Goal: Transaction & Acquisition: Purchase product/service

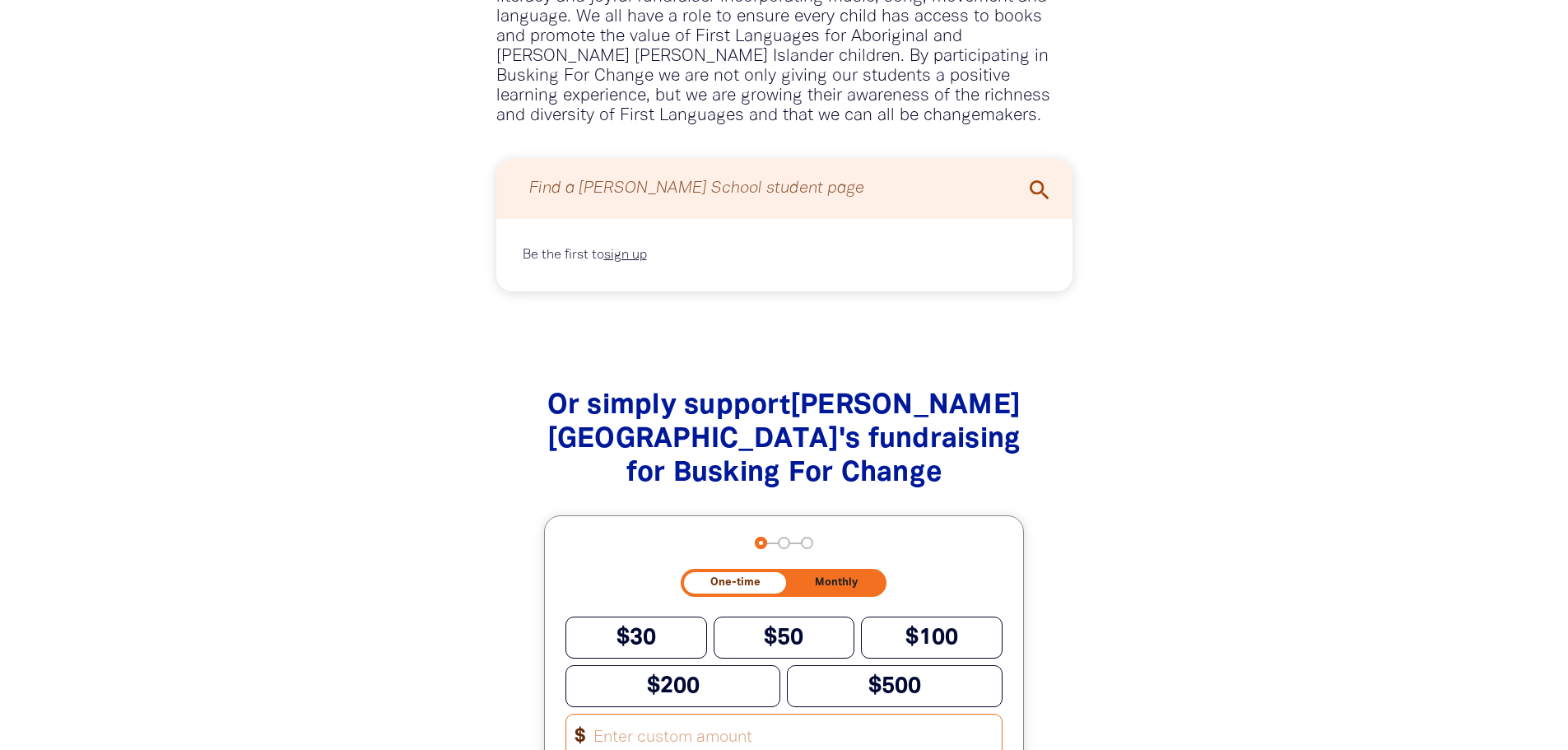
scroll to position [1400, 0]
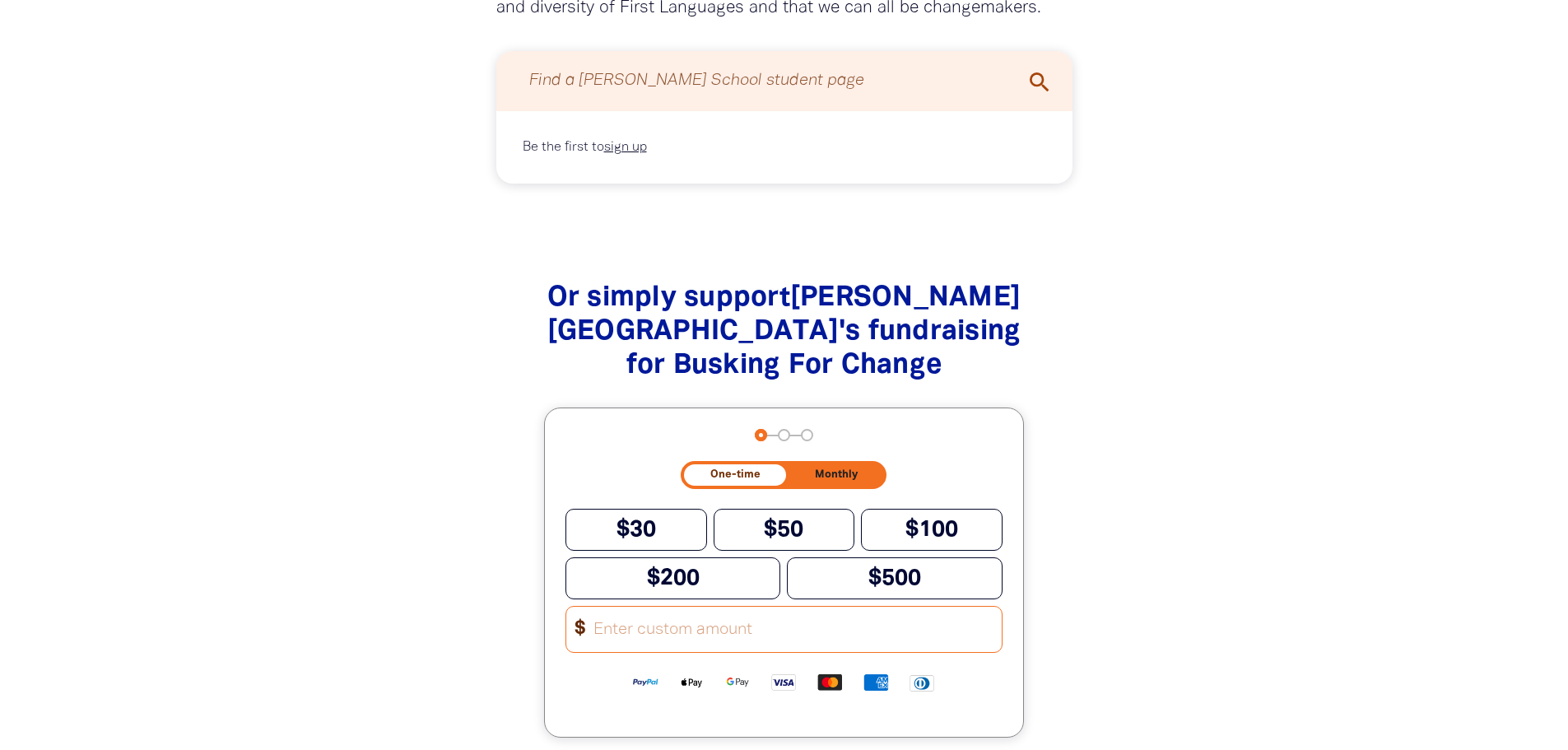
click at [652, 606] on input "Other Amount" at bounding box center [792, 629] width 418 height 45
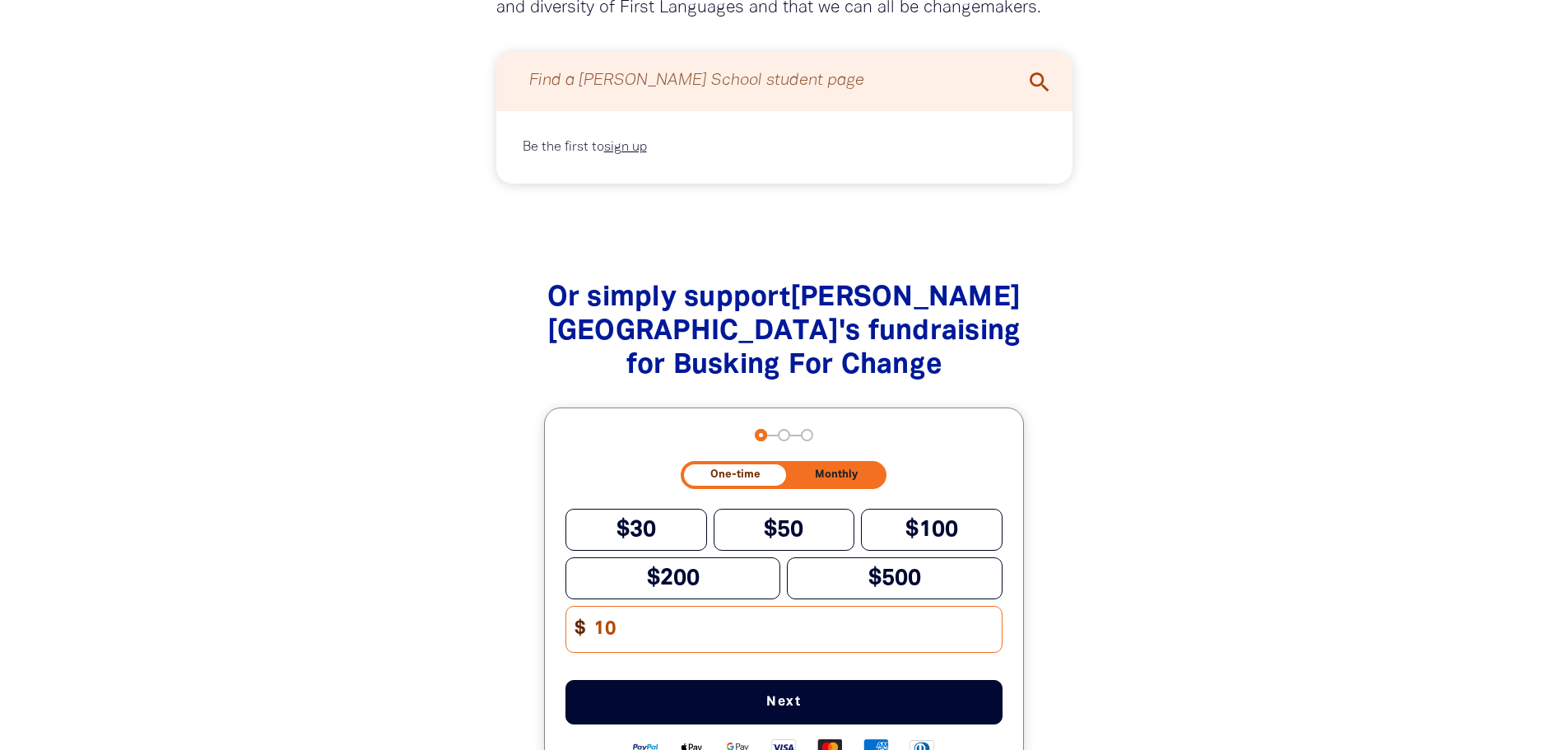
type input "10"
click at [791, 695] on span "Next" at bounding box center [784, 702] width 383 height 13
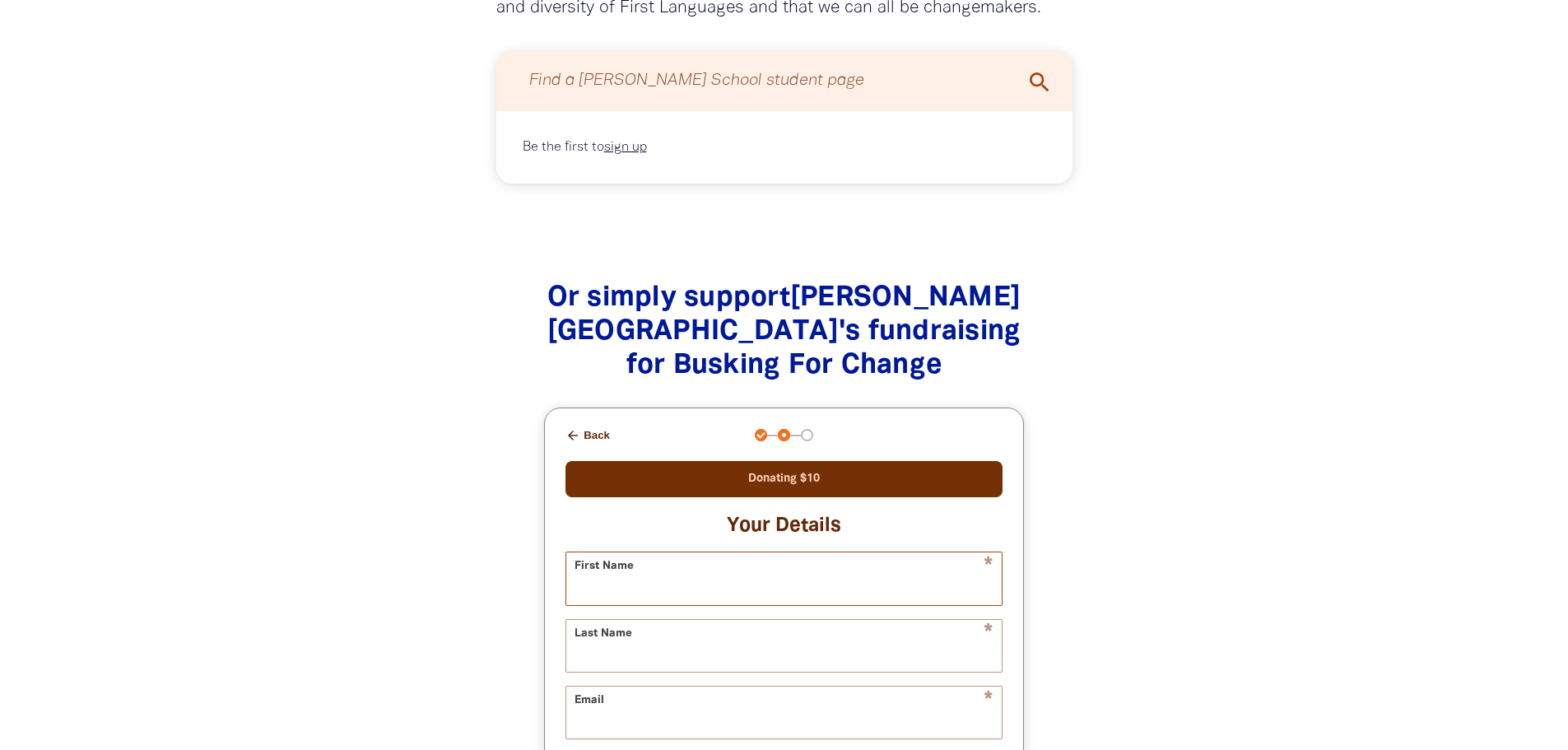
click at [753, 553] on input "First Name" at bounding box center [784, 579] width 435 height 52
type input "[PERSON_NAME]"
type input "[EMAIL_ADDRESS][DOMAIN_NAME]"
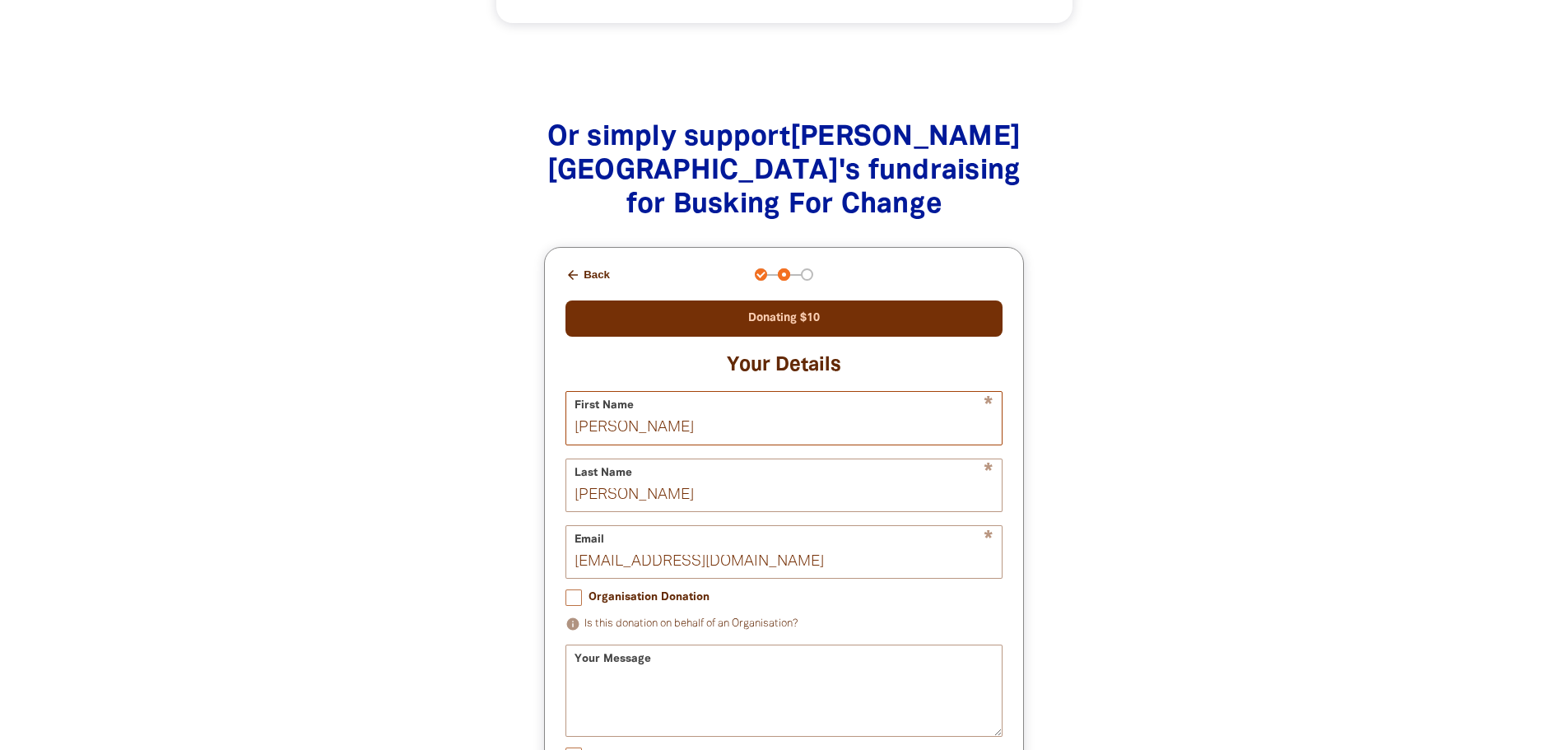
scroll to position [1647, 0]
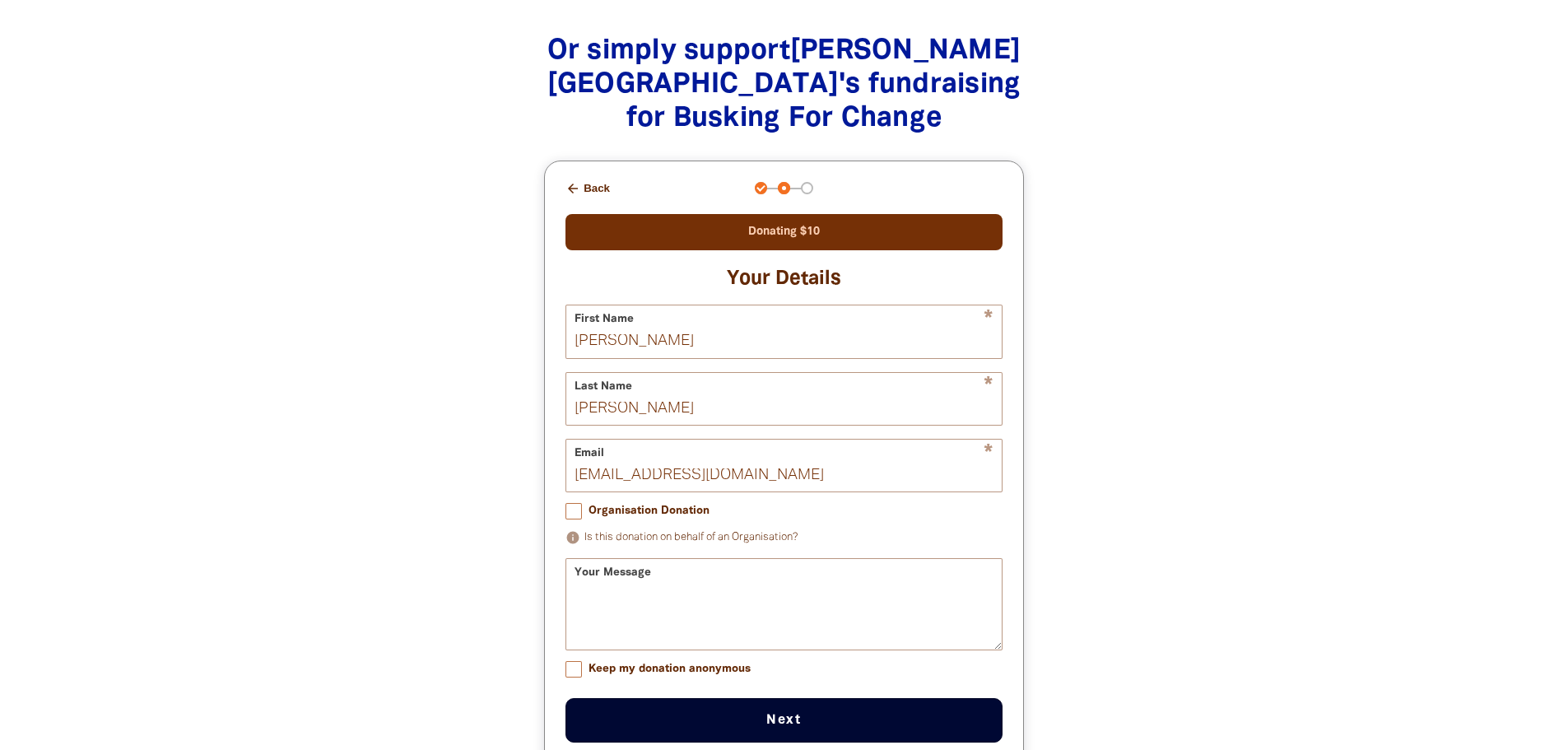
click at [780, 698] on button "Next chevron_right" at bounding box center [784, 720] width 437 height 44
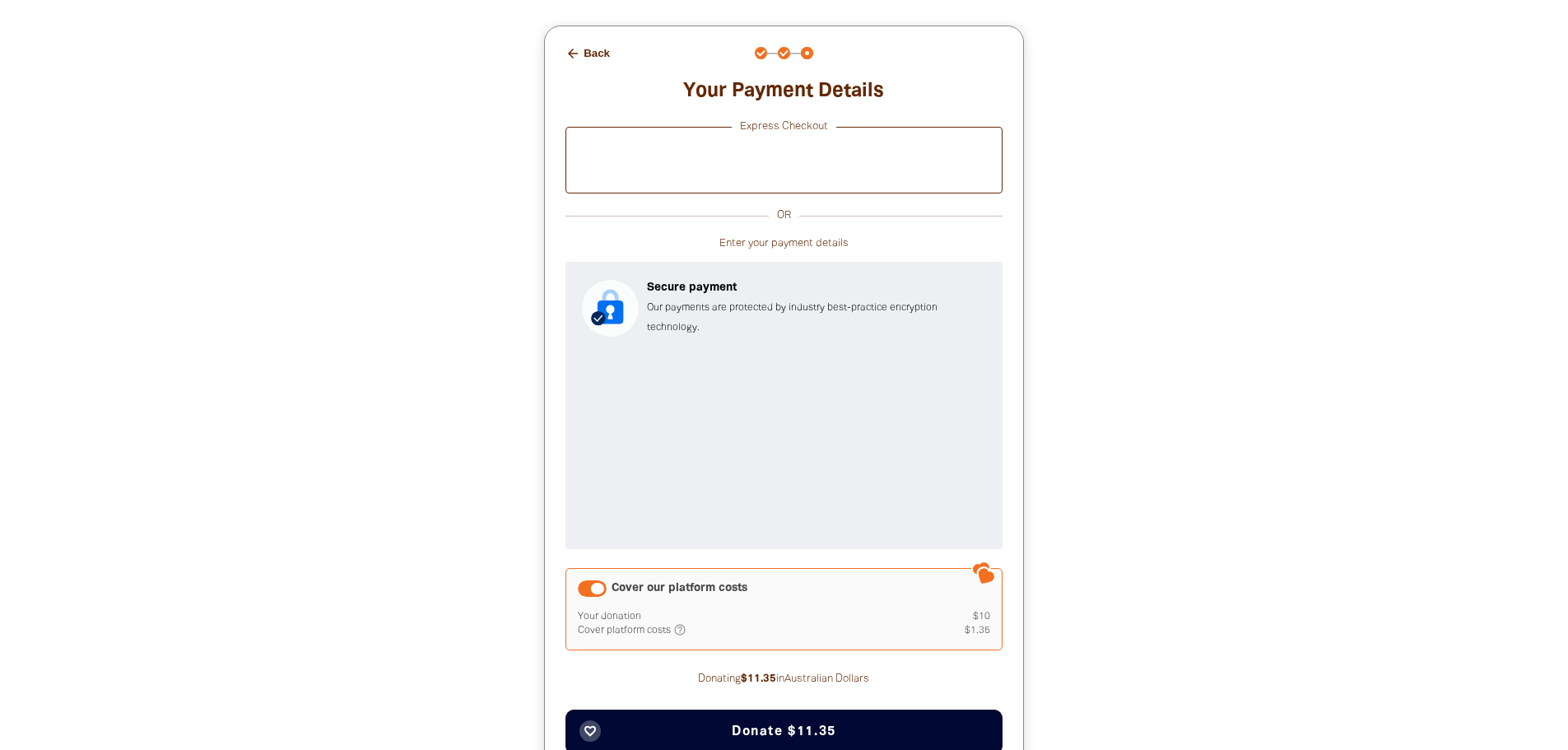
scroll to position [1811, 0]
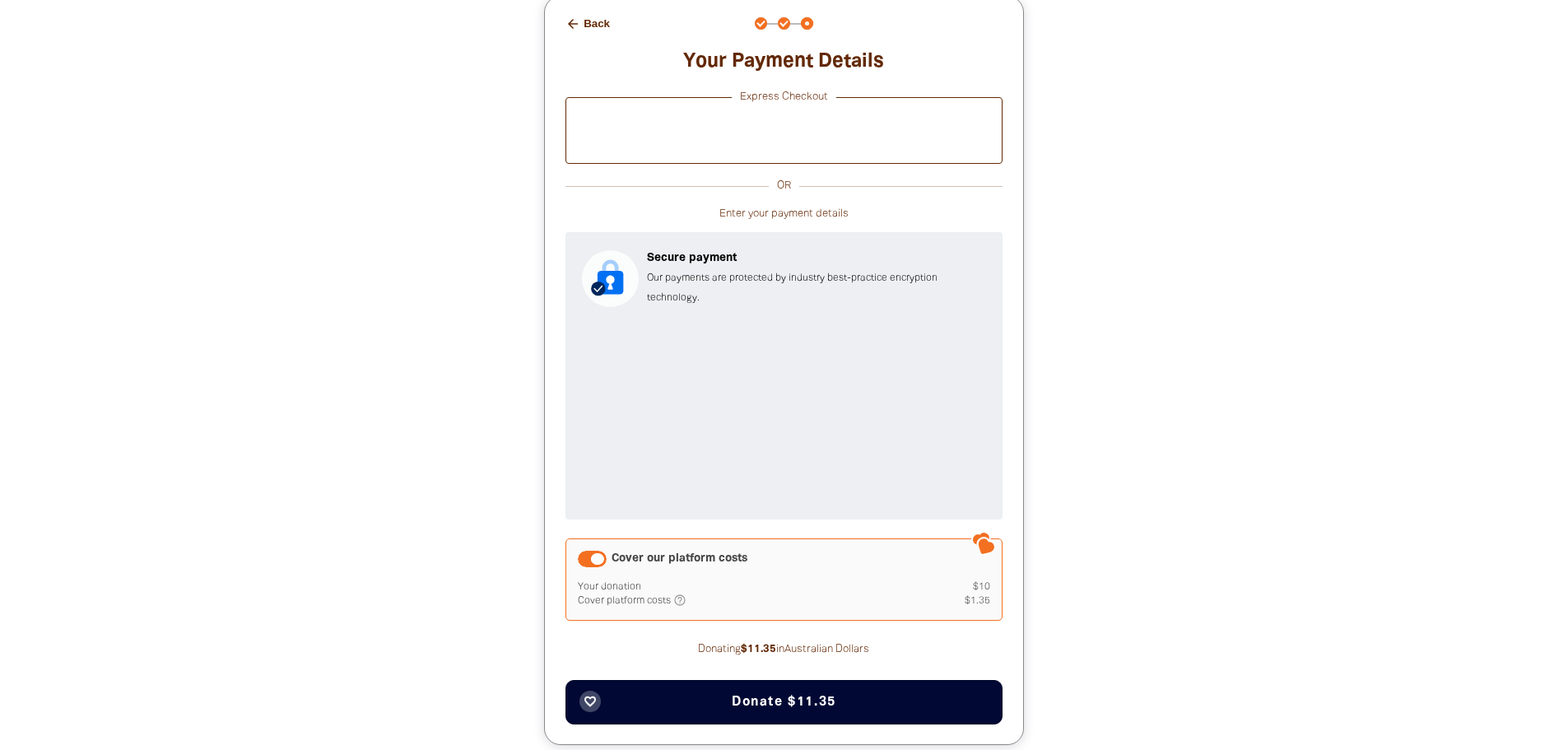
click at [791, 695] on span "Donate $11.35" at bounding box center [784, 702] width 105 height 13
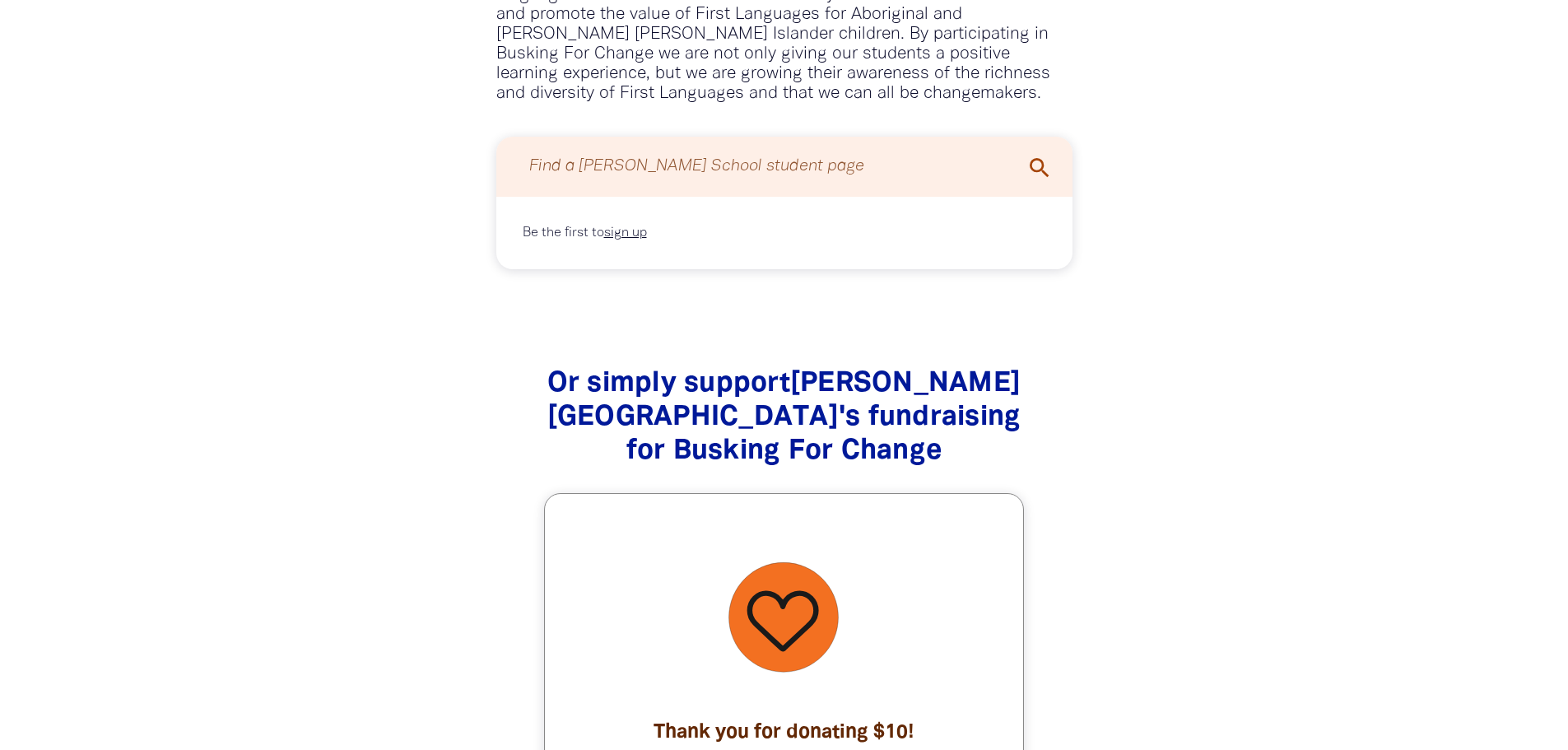
scroll to position [963, 0]
